Goal: Navigation & Orientation: Find specific page/section

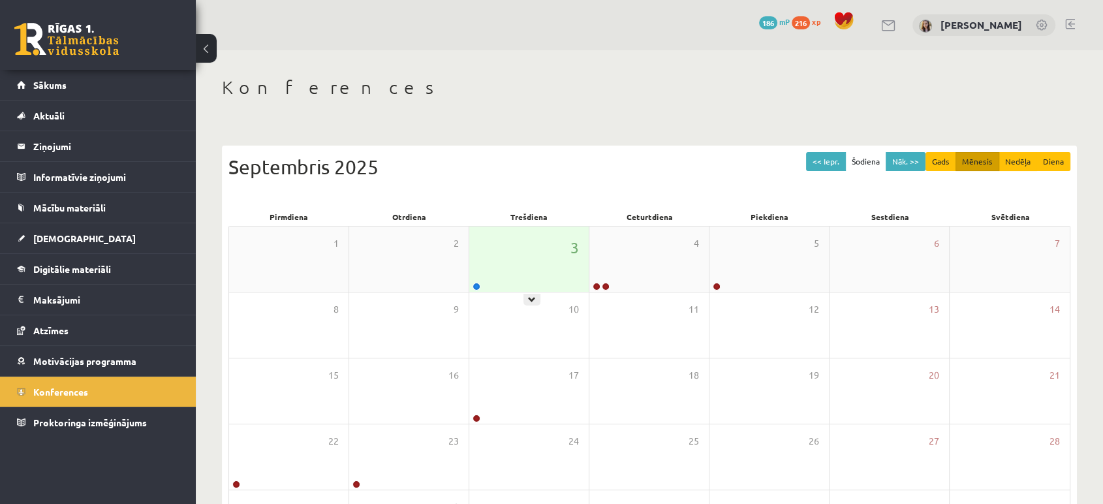
click at [497, 284] on div "3" at bounding box center [528, 259] width 119 height 65
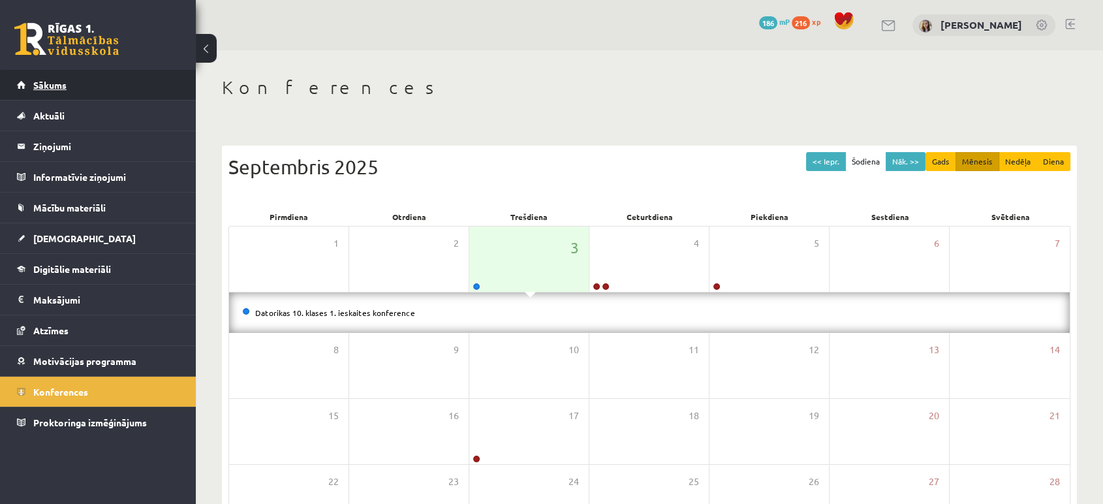
click at [44, 80] on span "Sākums" at bounding box center [49, 85] width 33 height 12
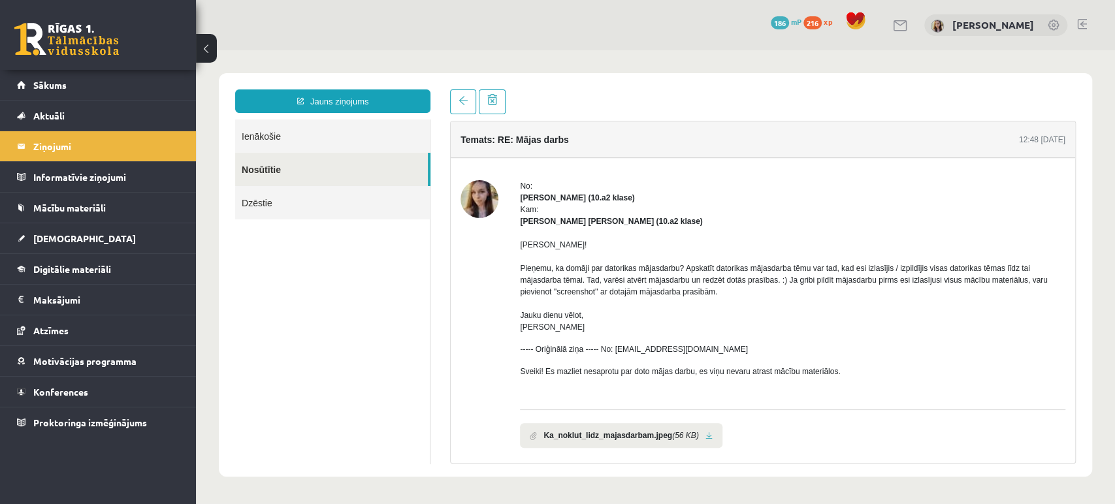
click at [274, 141] on link "Ienākošie" at bounding box center [332, 135] width 195 height 33
click at [260, 136] on link "Ienākošie" at bounding box center [332, 135] width 195 height 33
click at [267, 138] on link "Ienākošie" at bounding box center [332, 135] width 195 height 33
click at [267, 129] on link "Ienākošie" at bounding box center [332, 135] width 195 height 33
